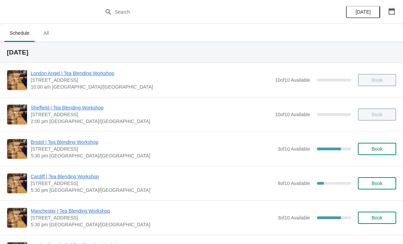
click at [103, 150] on span "[STREET_ADDRESS]" at bounding box center [152, 149] width 243 height 7
click at [89, 145] on span "Bristol | Tea Blending Workshop" at bounding box center [152, 142] width 243 height 7
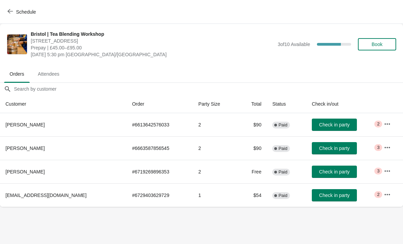
click at [325, 127] on span "Check in party" at bounding box center [334, 124] width 30 height 5
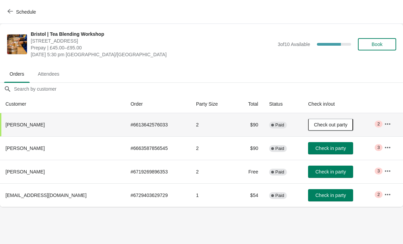
click at [333, 172] on span "Check in party" at bounding box center [330, 171] width 30 height 5
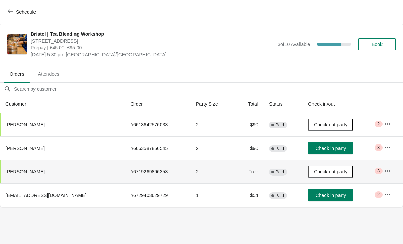
click at [321, 146] on span "Check in party" at bounding box center [330, 148] width 30 height 5
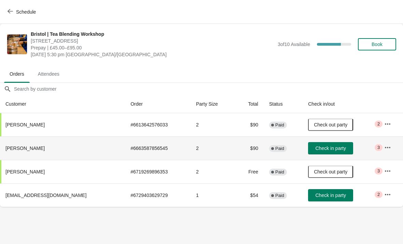
click at [327, 147] on span "Check in party" at bounding box center [330, 148] width 30 height 5
click at [387, 198] on icon "button" at bounding box center [387, 195] width 7 height 7
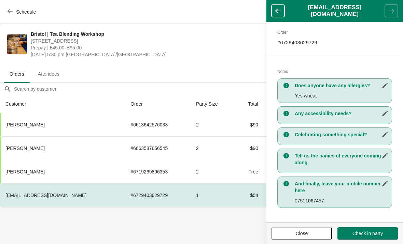
scroll to position [94, 0]
click at [309, 232] on span "Close" at bounding box center [302, 233] width 48 height 5
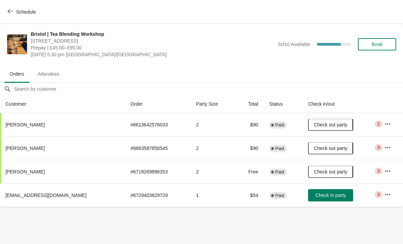
click at [323, 199] on button "Check in party" at bounding box center [330, 195] width 45 height 12
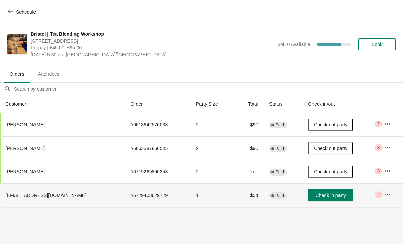
click at [324, 190] on button "Check in party" at bounding box center [330, 195] width 45 height 12
click at [335, 194] on span "Check in party" at bounding box center [330, 195] width 30 height 5
click at [323, 195] on span "Check out party" at bounding box center [330, 195] width 33 height 5
click at [325, 193] on span "Check in party" at bounding box center [330, 195] width 30 height 5
